Goal: Task Accomplishment & Management: Manage account settings

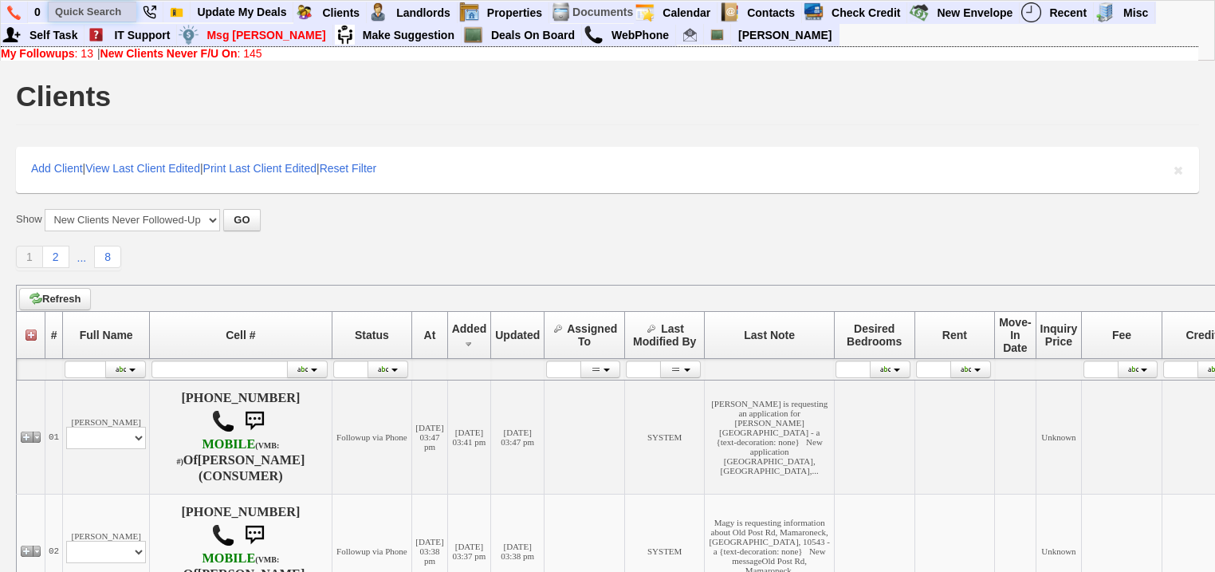
click at [128, 13] on input "text" at bounding box center [93, 12] width 88 height 20
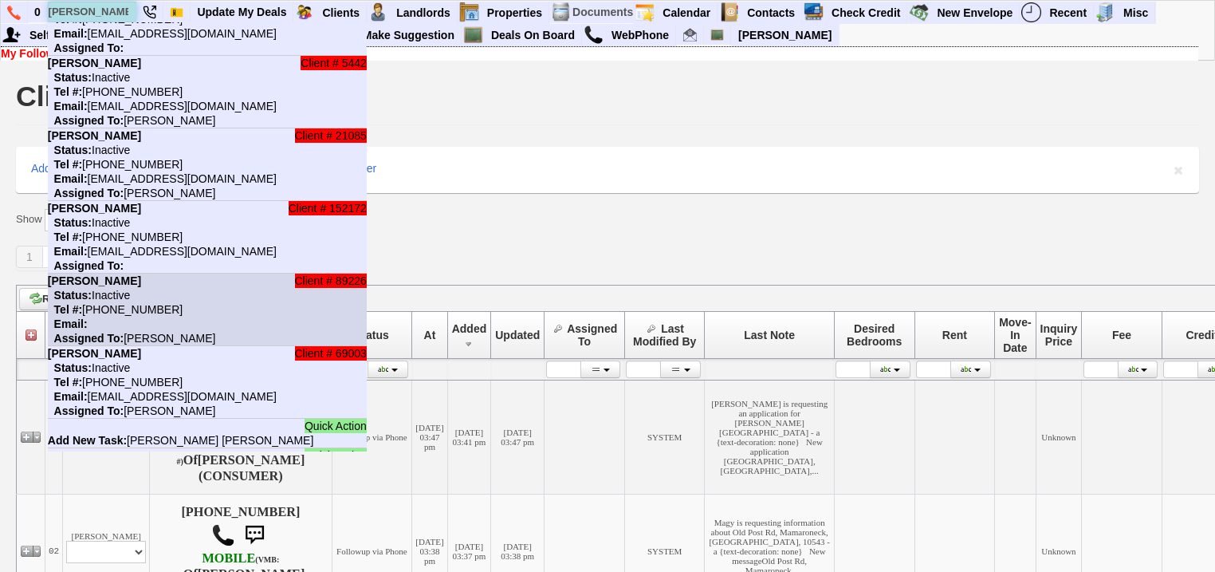
scroll to position [116, 0]
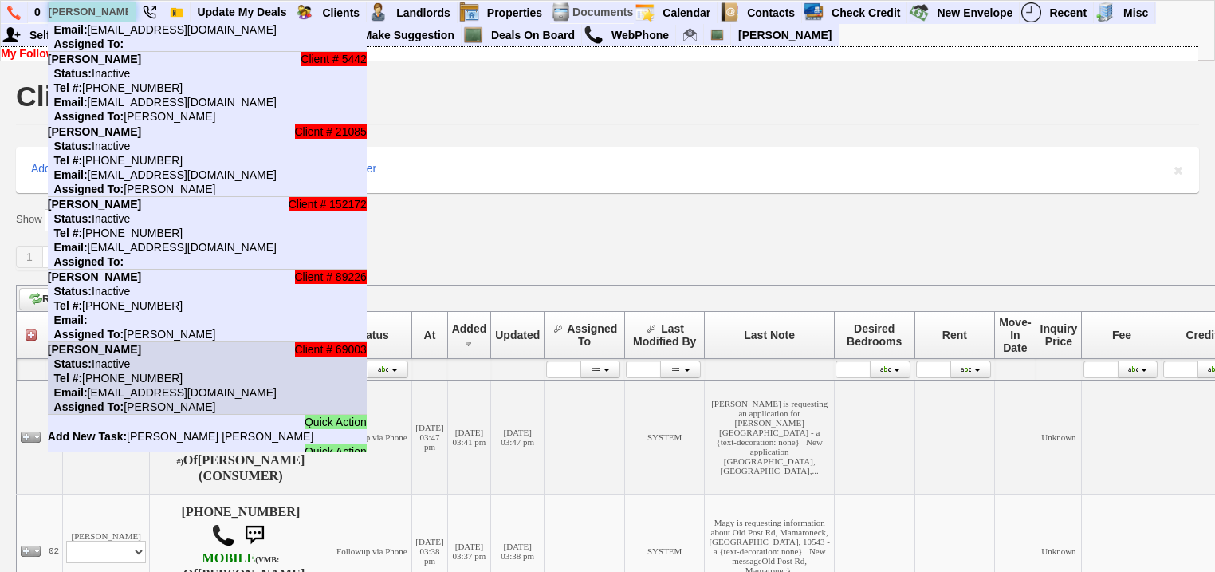
type input "stephanie rob"
click at [277, 353] on li "Client # 69003 Stephanie Robertson Status: Inactive Tel #: 914-563-1586 Email: …" at bounding box center [207, 378] width 319 height 73
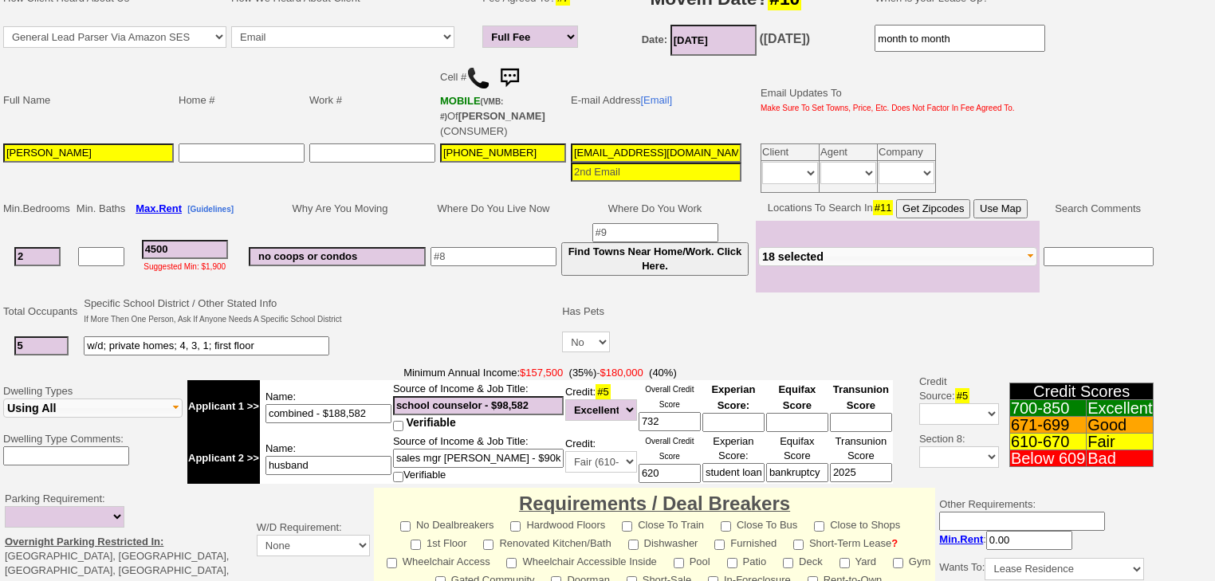
scroll to position [383, 0]
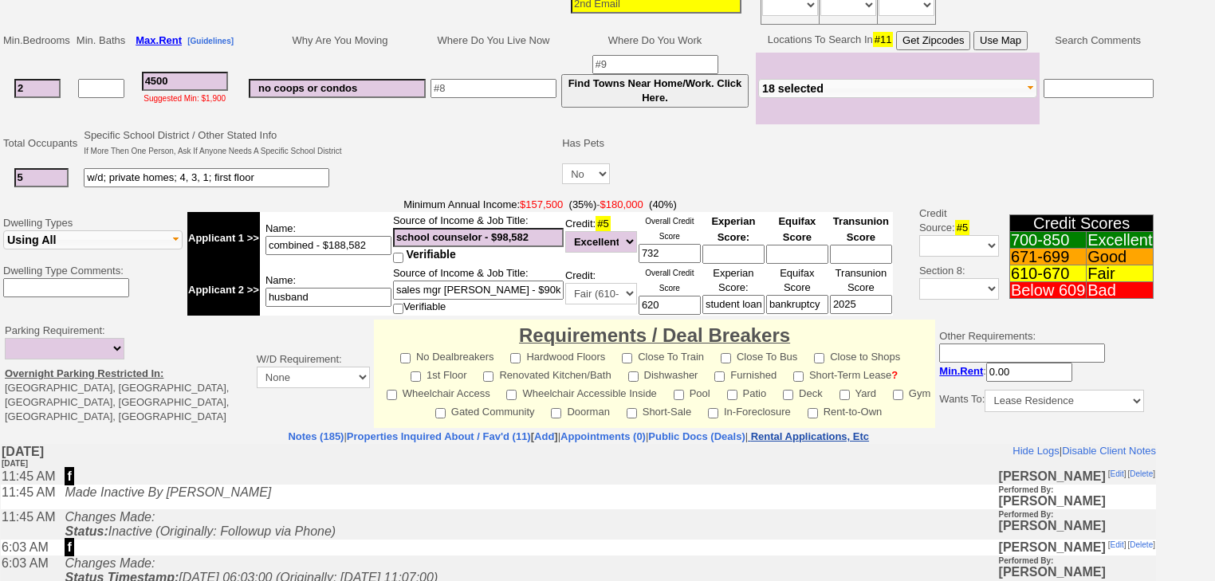
click at [860, 431] on nobr "Rental Applications, Etc" at bounding box center [810, 437] width 118 height 12
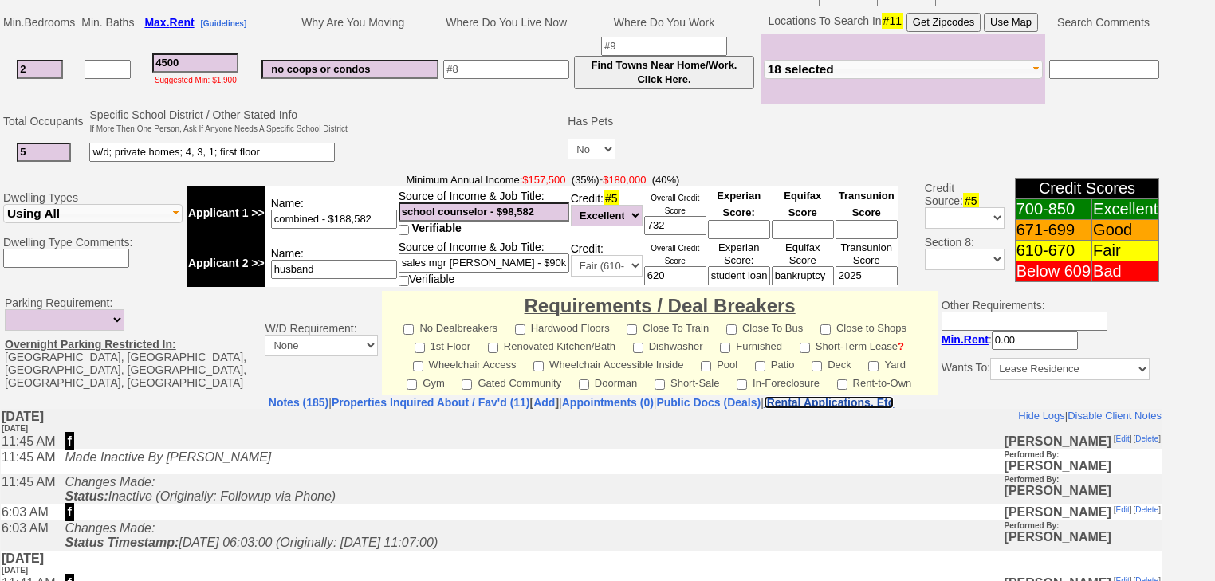
scroll to position [673, 0]
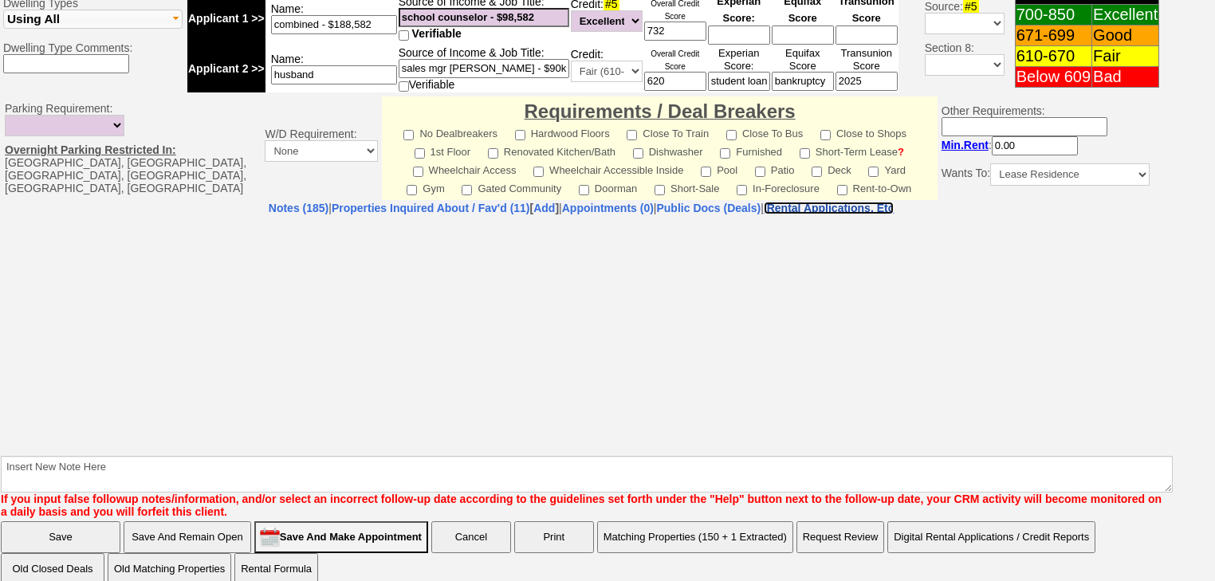
select select "100"
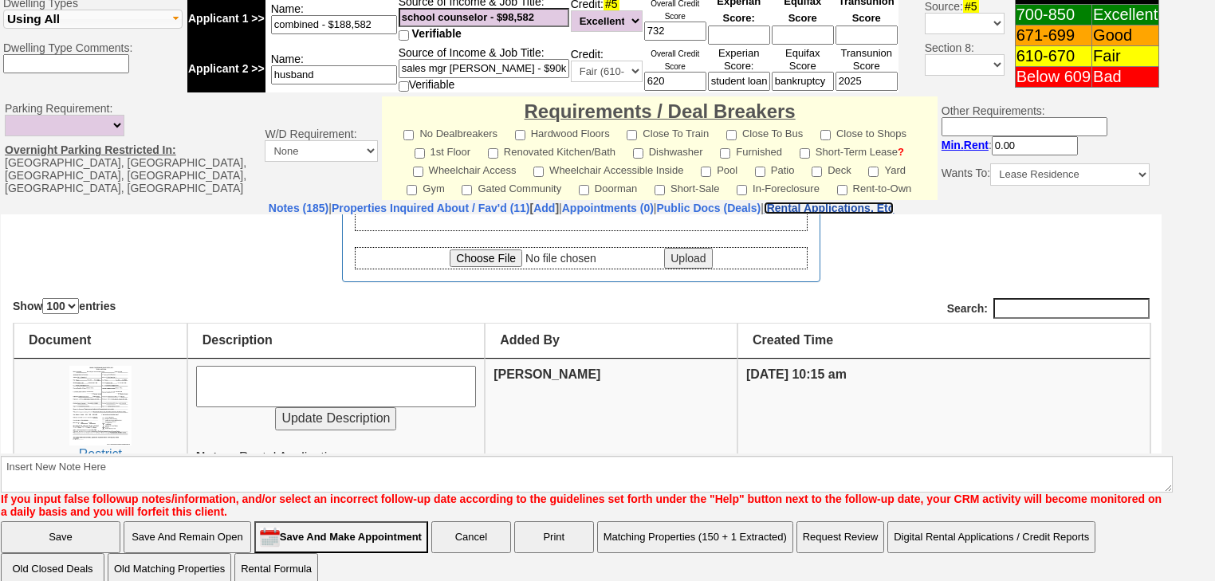
scroll to position [226, 0]
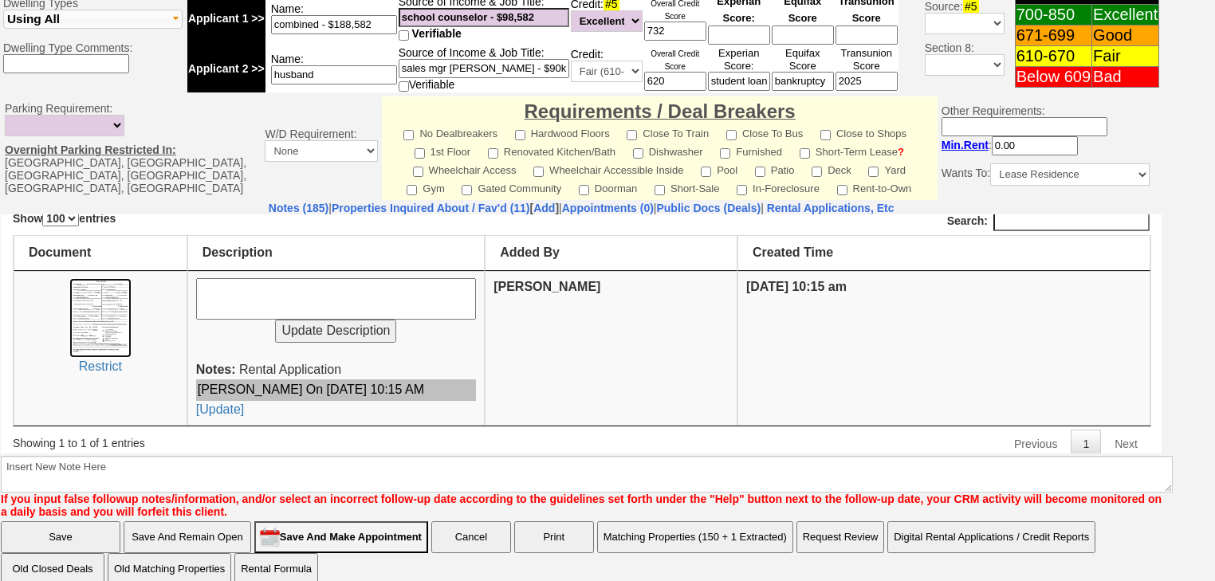
click at [115, 321] on img at bounding box center [99, 318] width 61 height 80
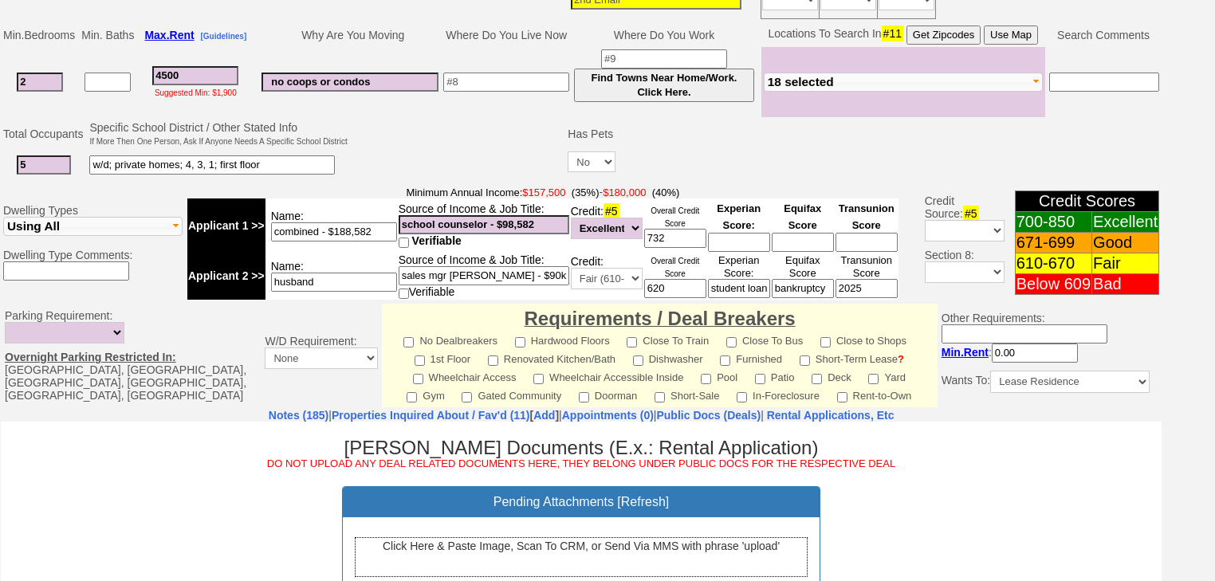
scroll to position [290, 0]
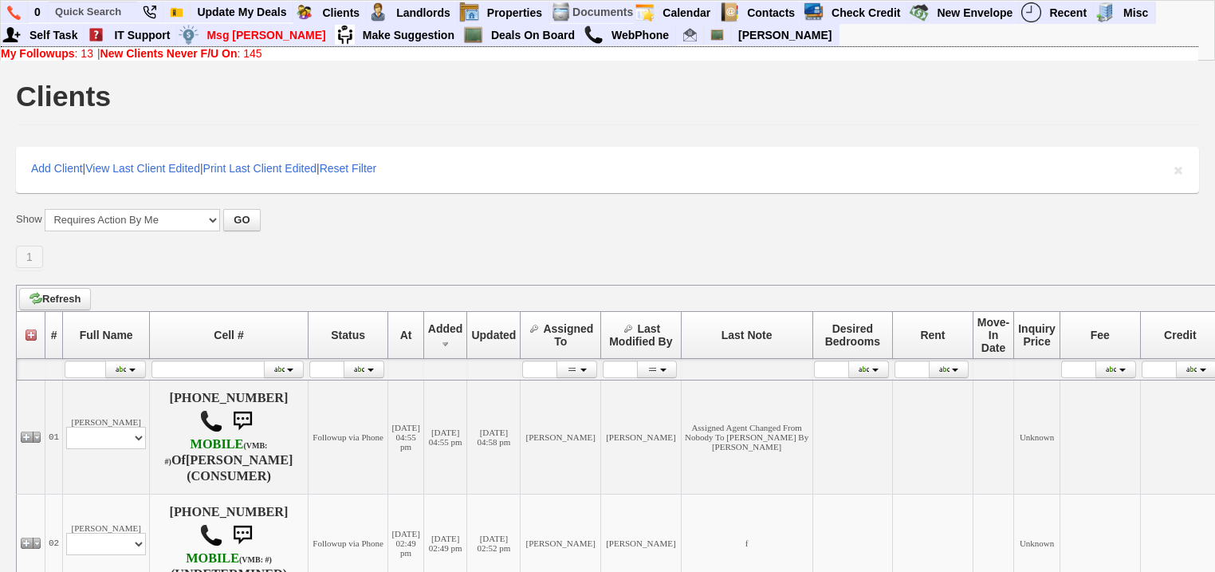
click at [218, 48] on b "New Clients Never F/U On" at bounding box center [168, 53] width 137 height 13
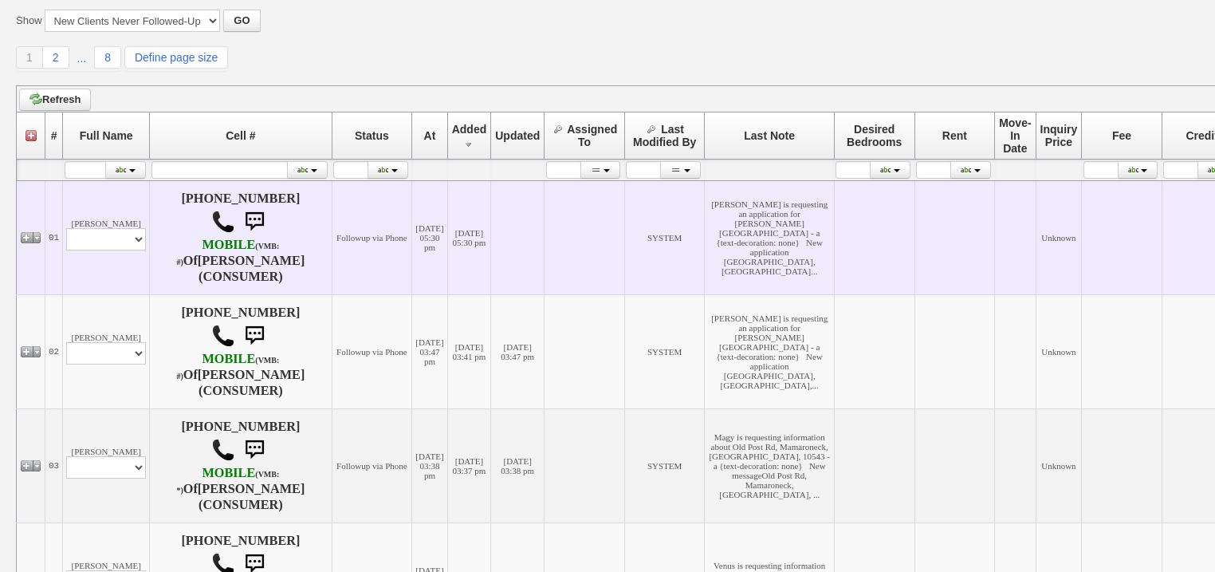
scroll to position [191, 0]
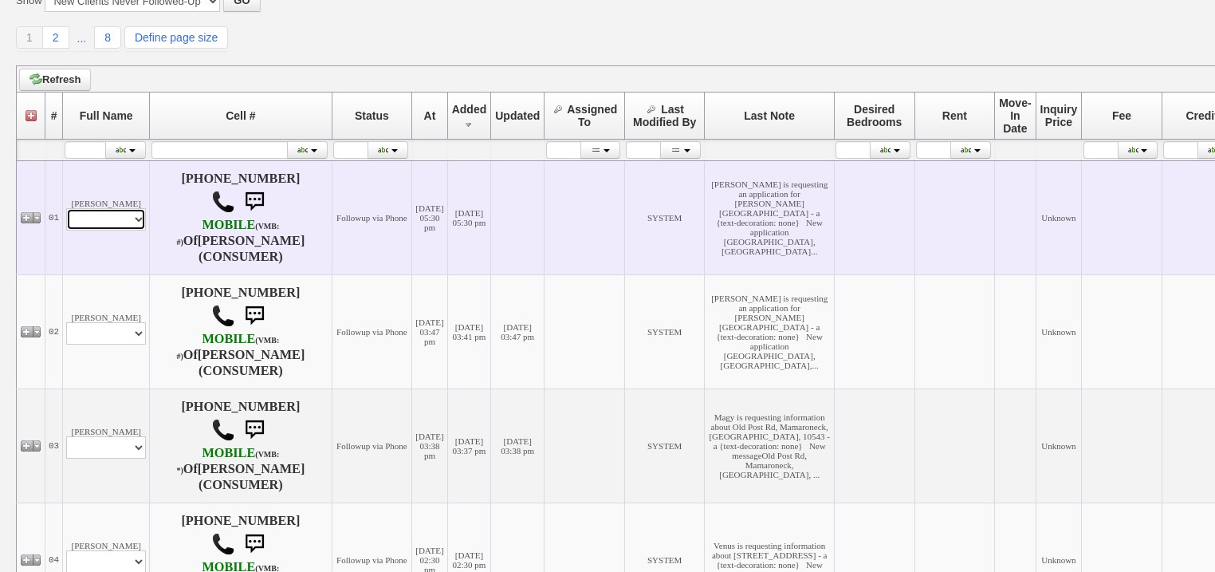
drag, startPoint x: 134, startPoint y: 221, endPoint x: 134, endPoint y: 236, distance: 15.2
click at [134, 224] on select "Profile Edit Print Email Externally (Will Not Be Tracked In CRM) Closed Deals" at bounding box center [106, 219] width 80 height 22
select select "ChangeURL,/crm/custom/edit_client_form.php?redirect=%2Fcrm%2Fclients.php&id=167…"
click at [66, 215] on select "Profile Edit Print Email Externally (Will Not Be Tracked In CRM) Closed Deals" at bounding box center [106, 219] width 80 height 22
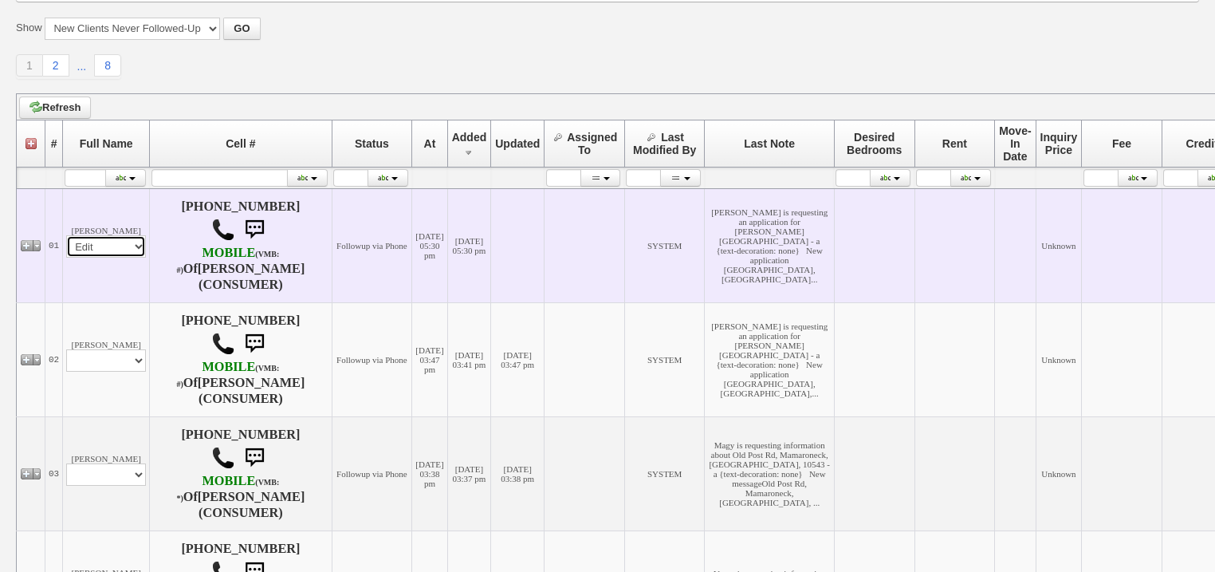
select select
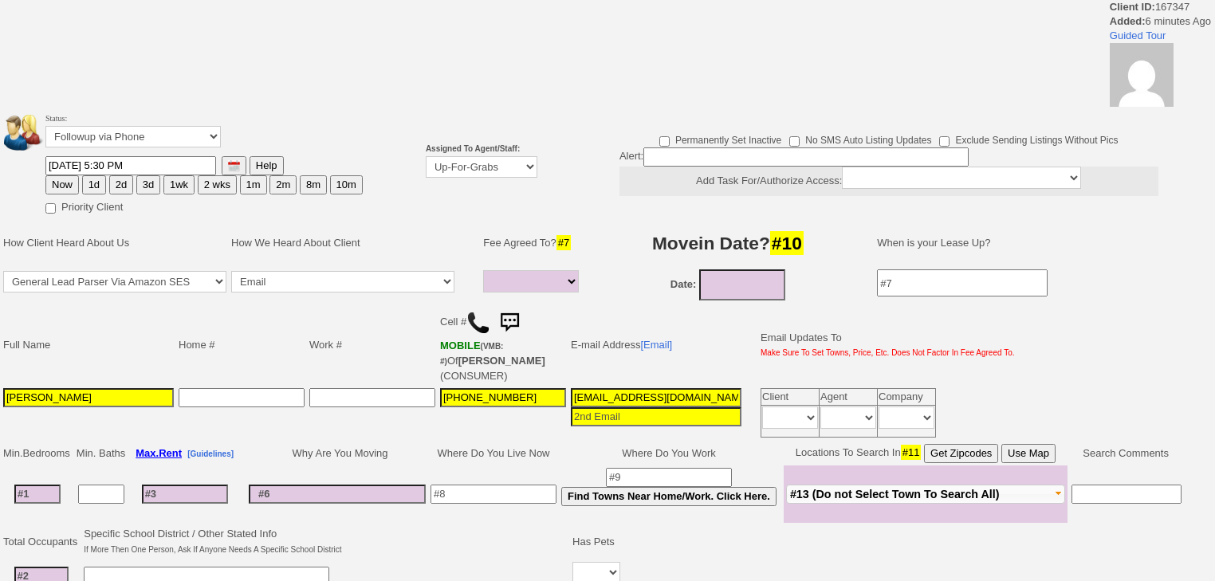
select select
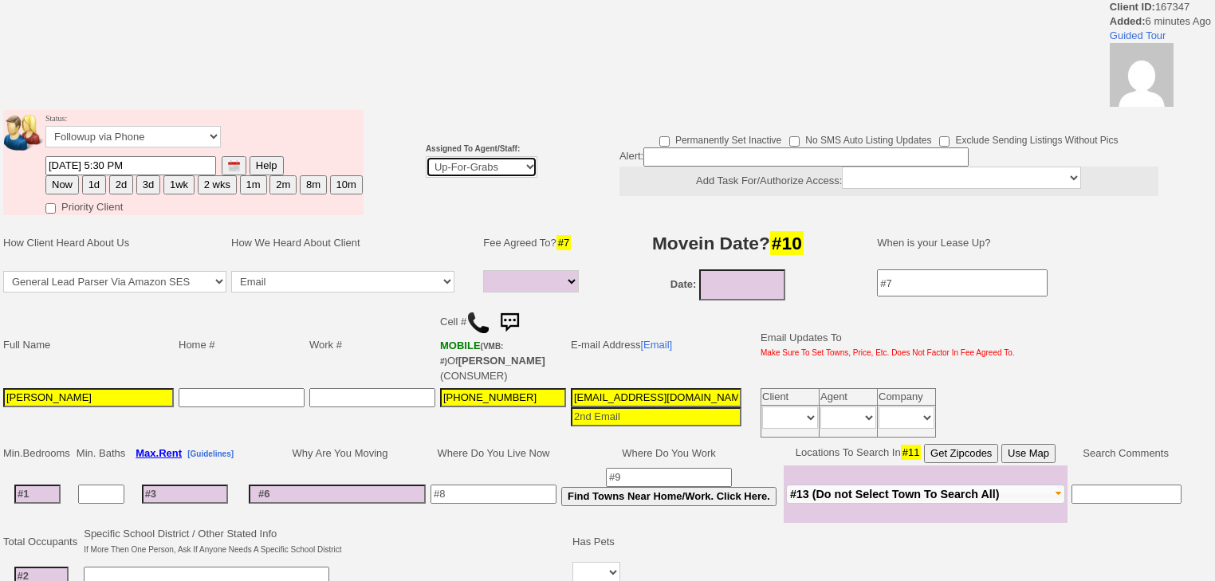
click at [459, 156] on select "Up-For-Grabs ***** STAFF ***** [PERSON_NAME] [PHONE_NUMBER] [PERSON_NAME] [PHON…" at bounding box center [482, 167] width 112 height 22
select select "227"
click at [426, 156] on select "Up-For-Grabs ***** STAFF ***** [PERSON_NAME] [PHONE_NUMBER] [PERSON_NAME] [PHON…" at bounding box center [482, 167] width 112 height 22
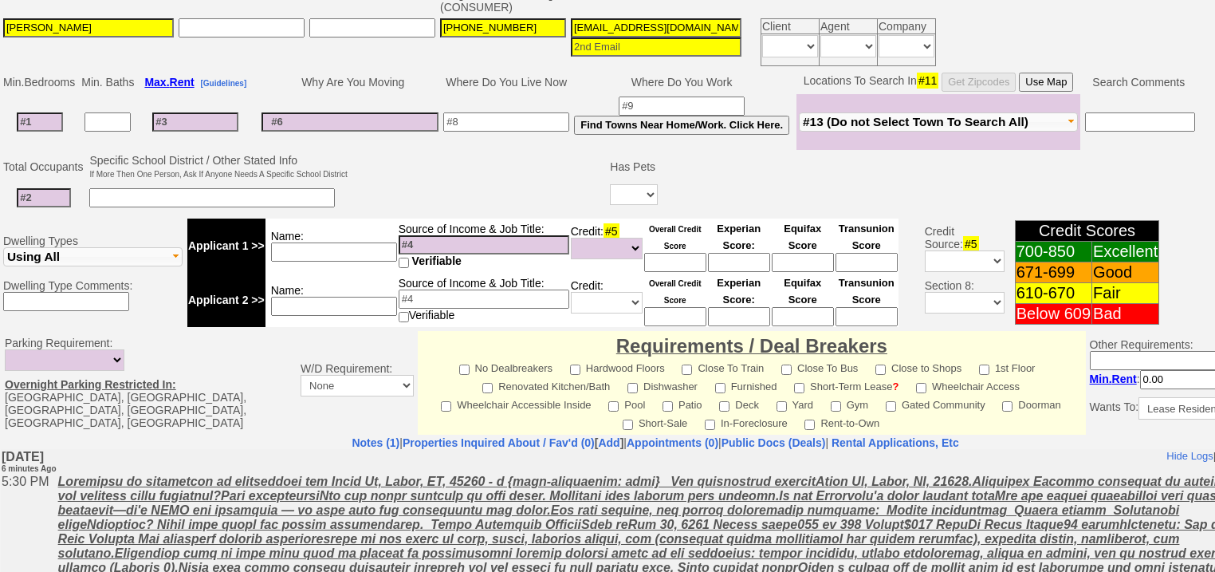
scroll to position [680, 0]
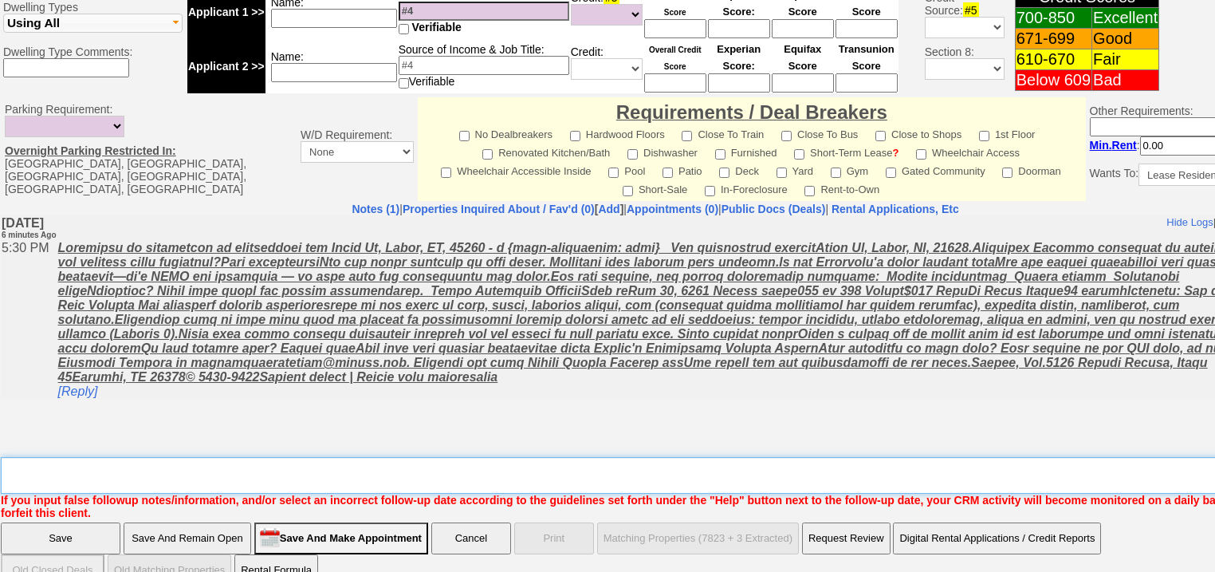
click at [131, 457] on textarea "Insert New Note Here" at bounding box center [661, 475] width 1320 height 37
type textarea "f"
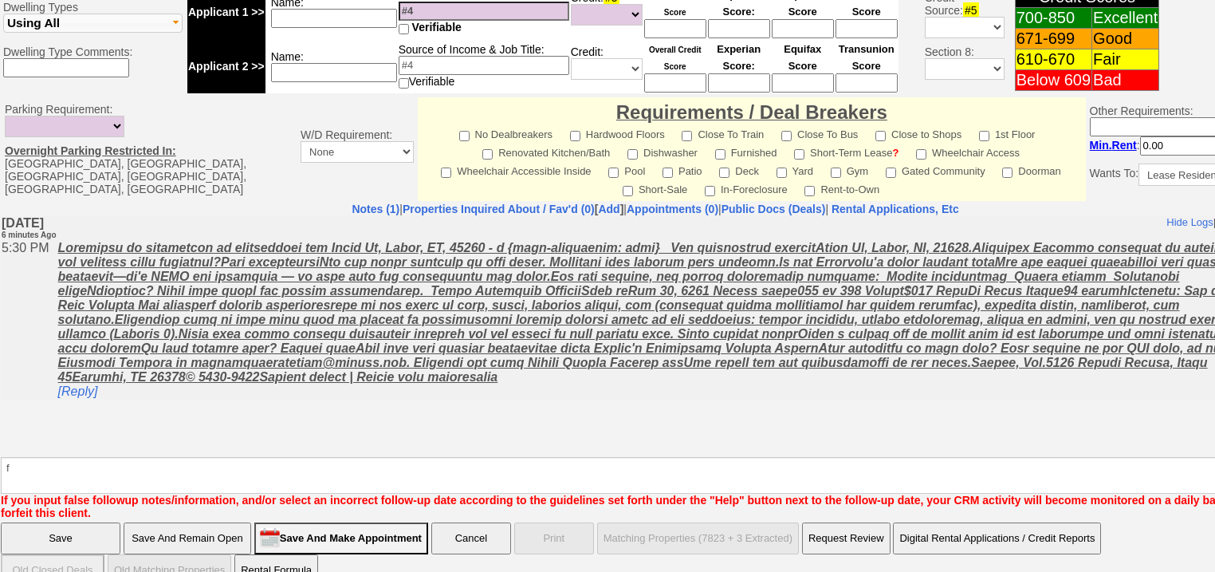
click at [37, 522] on input "Save" at bounding box center [61, 538] width 120 height 32
